Goal: Navigation & Orientation: Find specific page/section

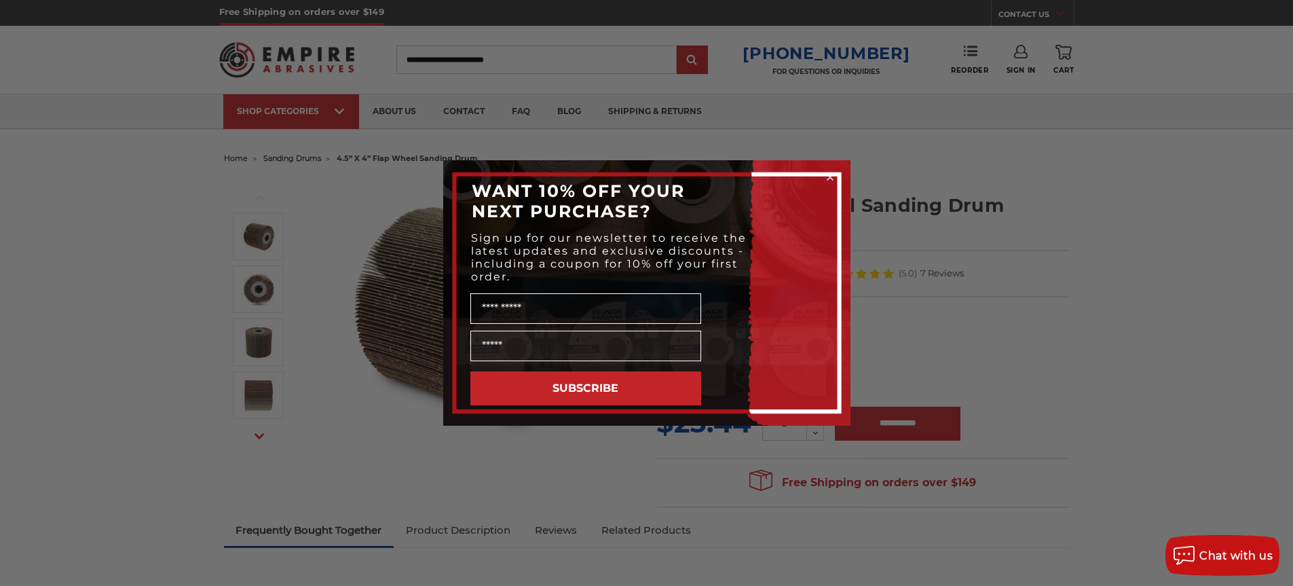
click at [830, 173] on circle "Close dialog" at bounding box center [830, 177] width 13 height 13
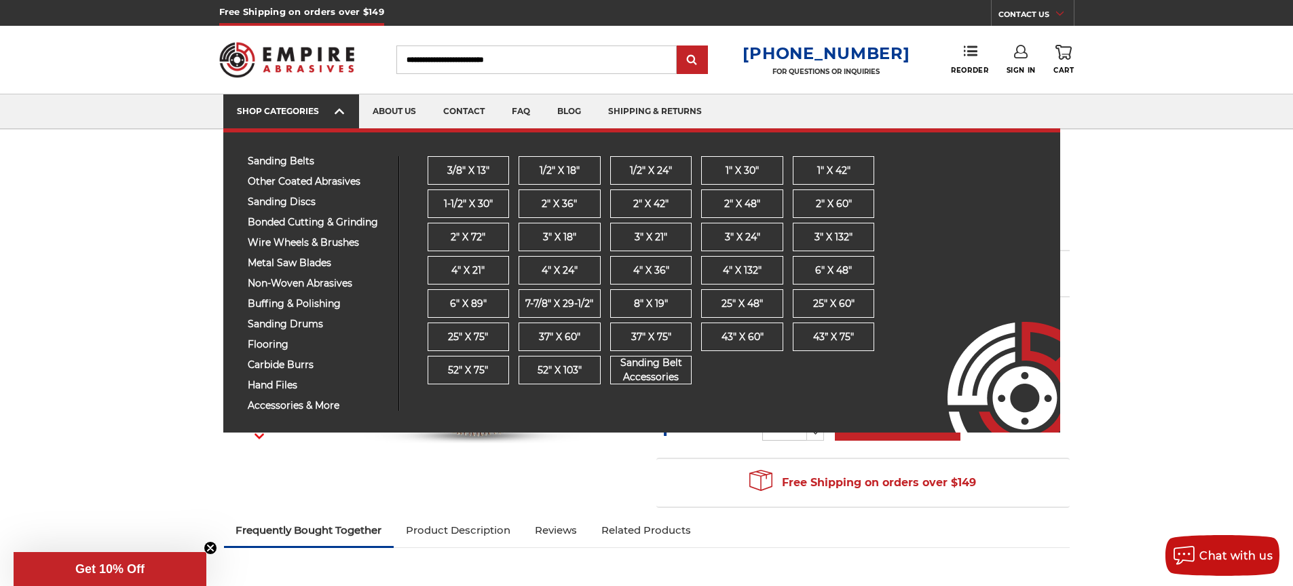
click at [339, 113] on icon at bounding box center [340, 111] width 10 height 15
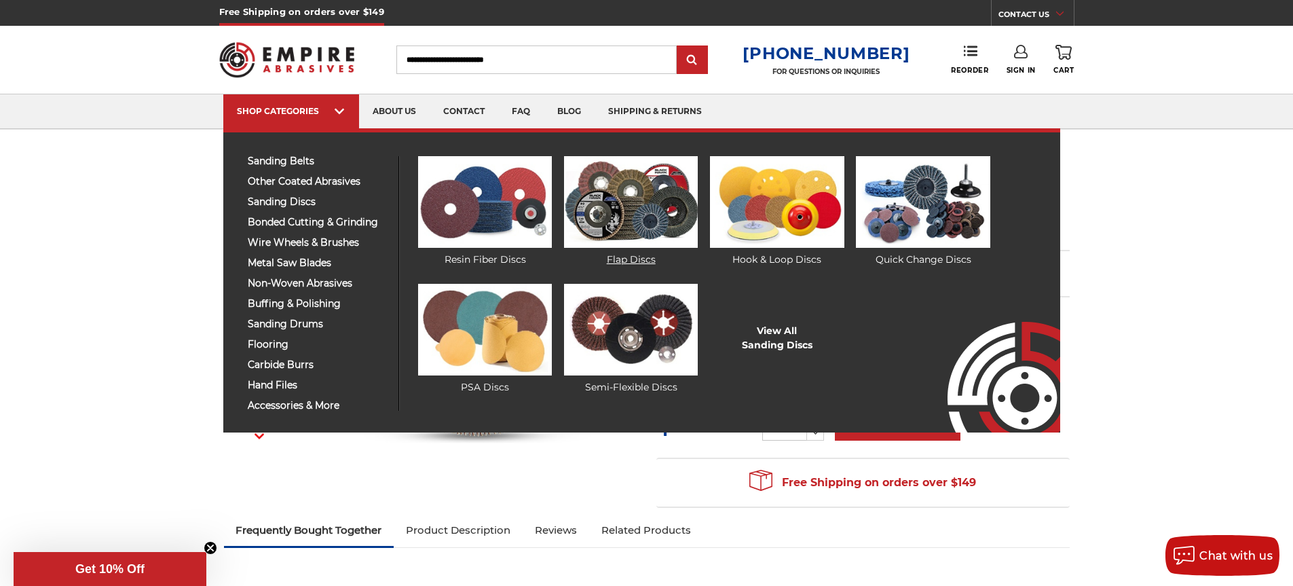
click at [594, 216] on img at bounding box center [631, 202] width 134 height 92
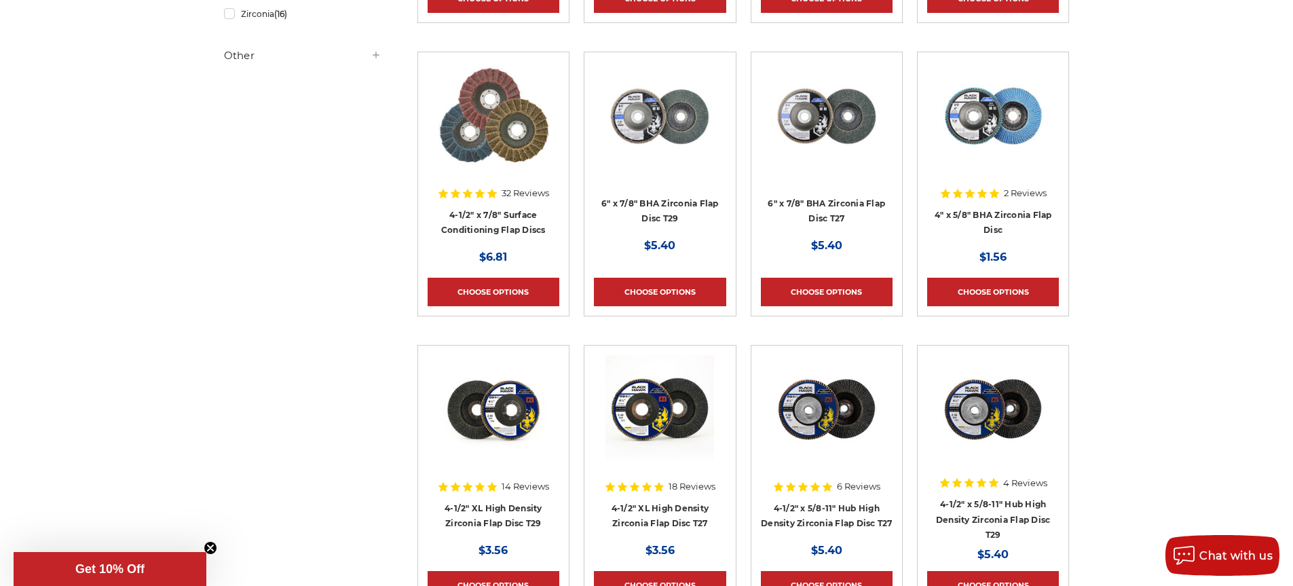
scroll to position [611, 0]
